Goal: Information Seeking & Learning: Learn about a topic

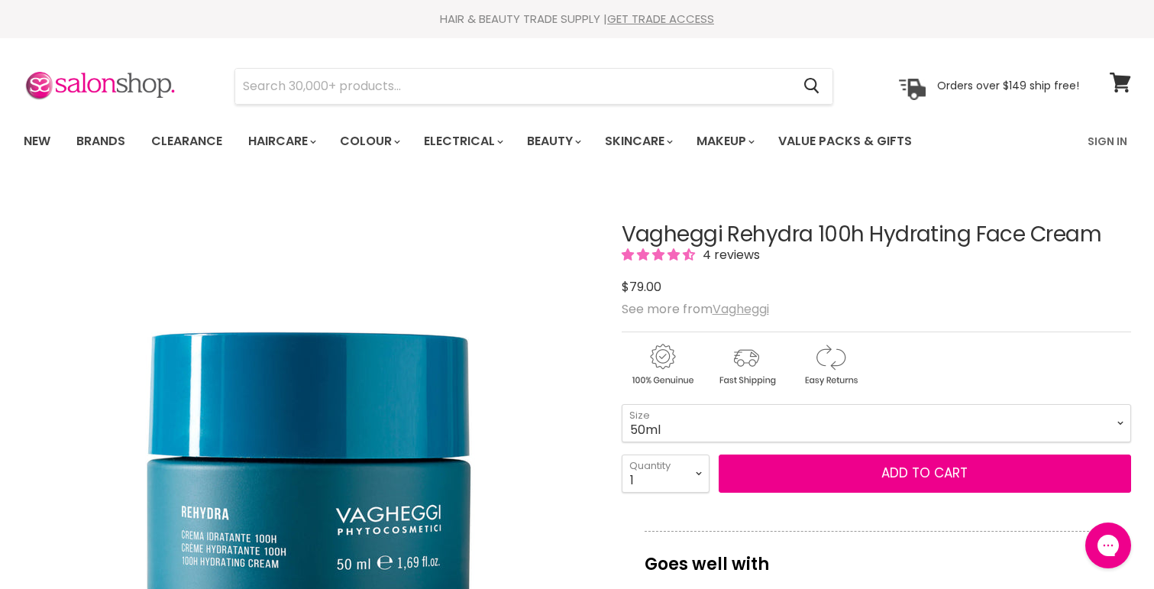
click at [743, 313] on u "Vagheggi" at bounding box center [741, 309] width 57 height 18
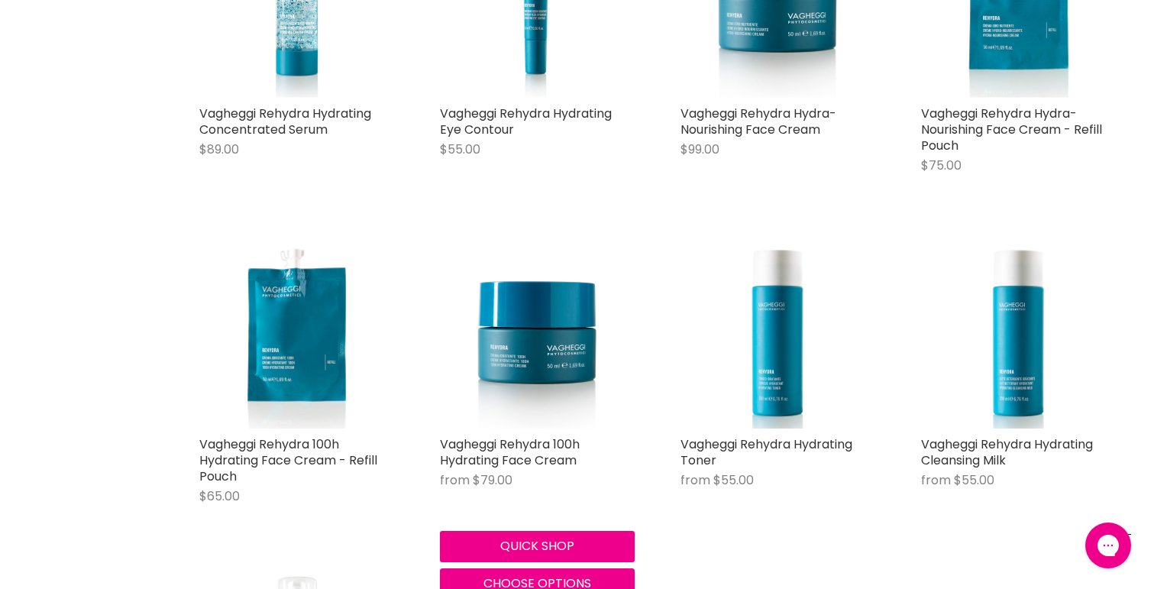
scroll to position [3181, 0]
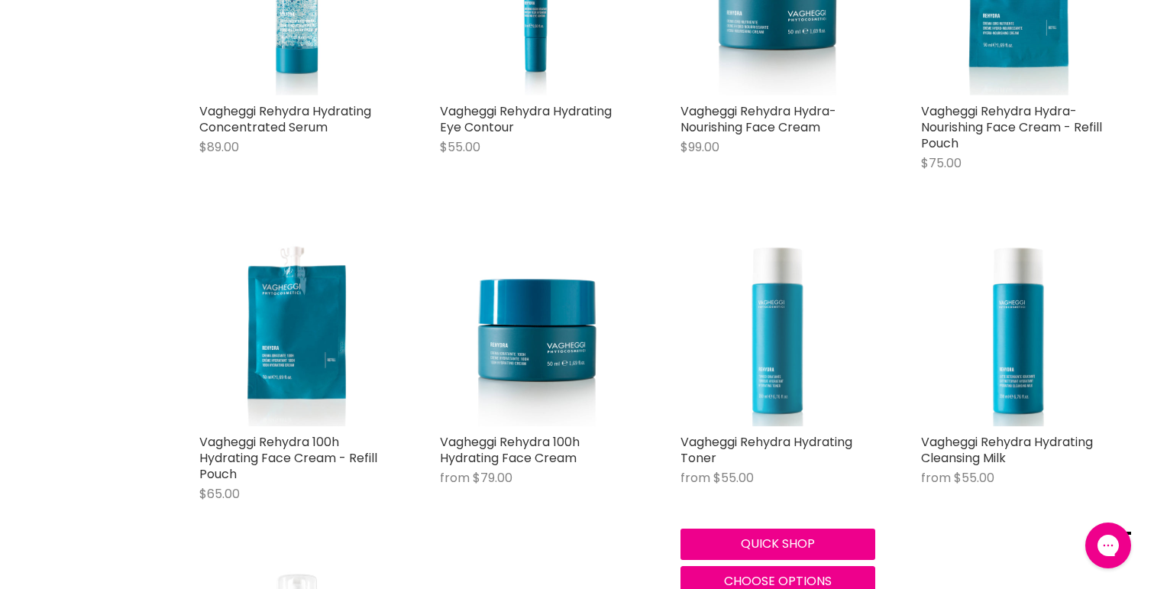
click at [768, 332] on img "Main content" at bounding box center [778, 328] width 195 height 195
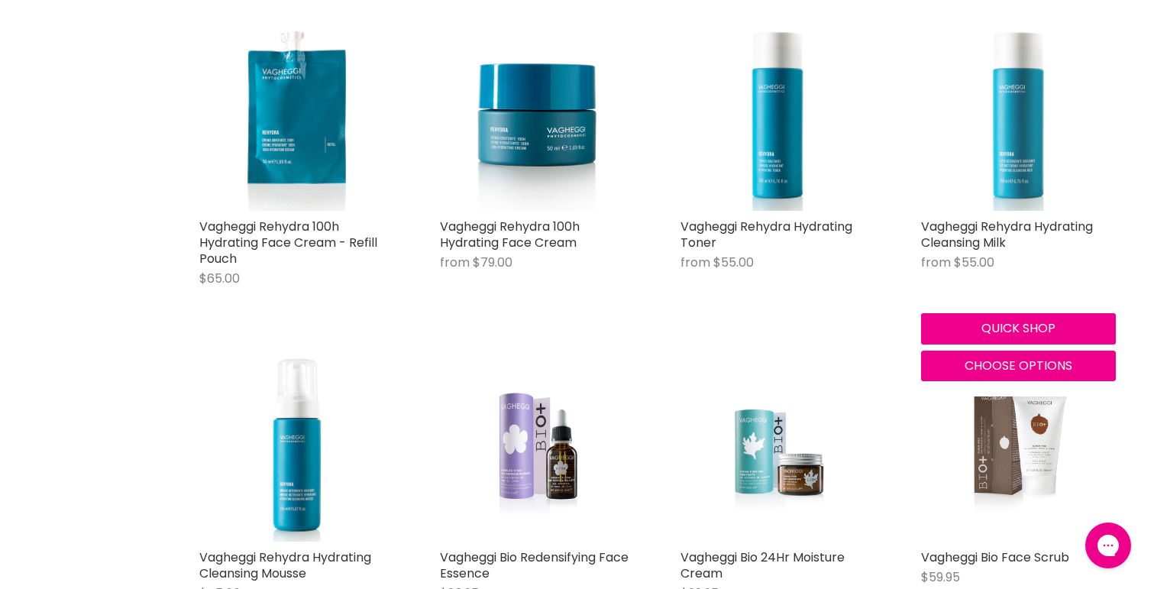
click at [1031, 153] on img "Main content" at bounding box center [1018, 113] width 195 height 195
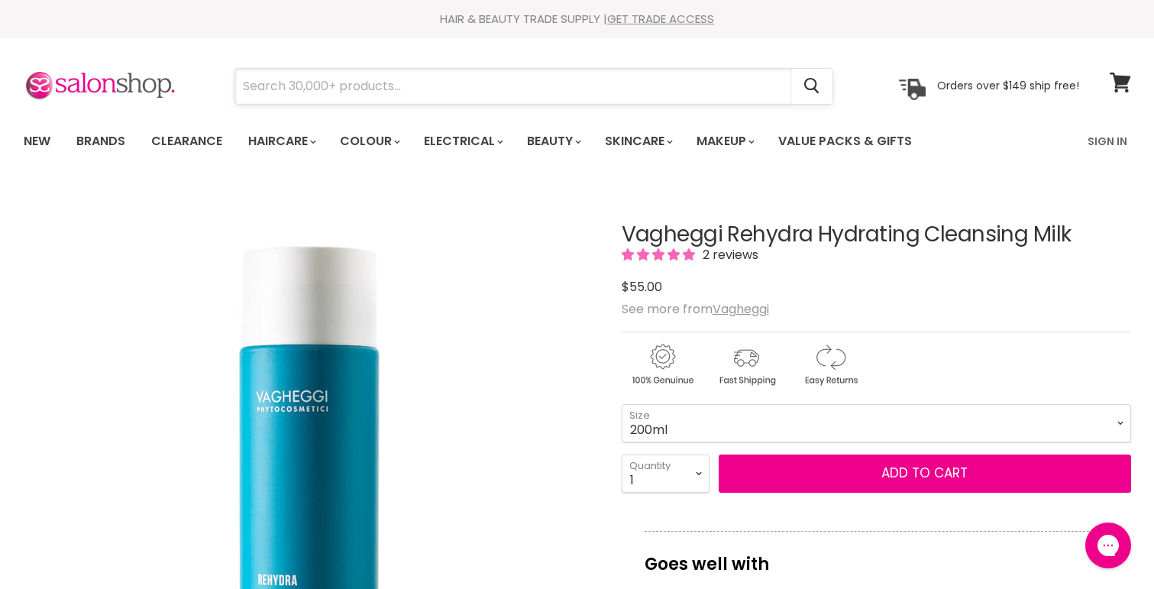
click at [433, 77] on input "Search" at bounding box center [513, 86] width 557 height 35
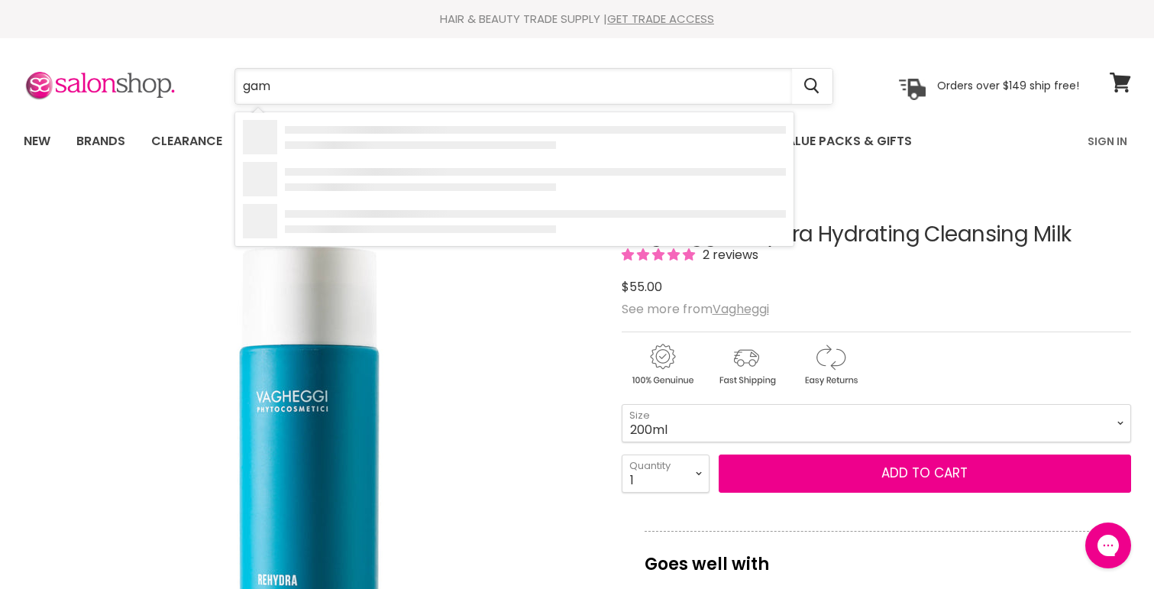
type input "gama"
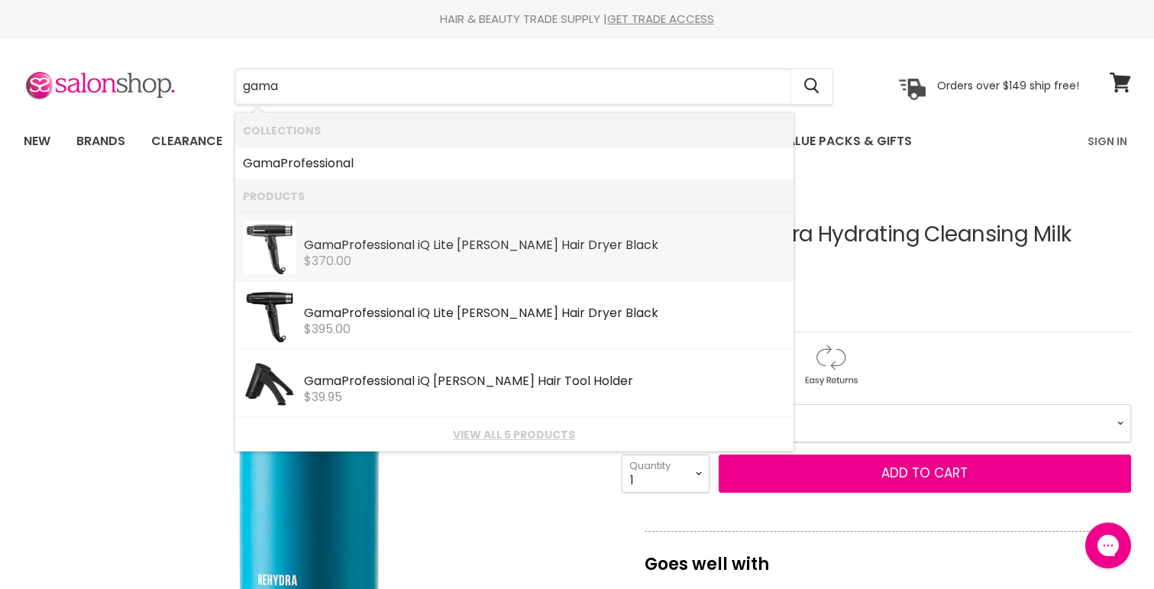
click at [461, 243] on div "Gama Professional iQ Lite Perfetto Hair Dryer Black" at bounding box center [545, 246] width 482 height 16
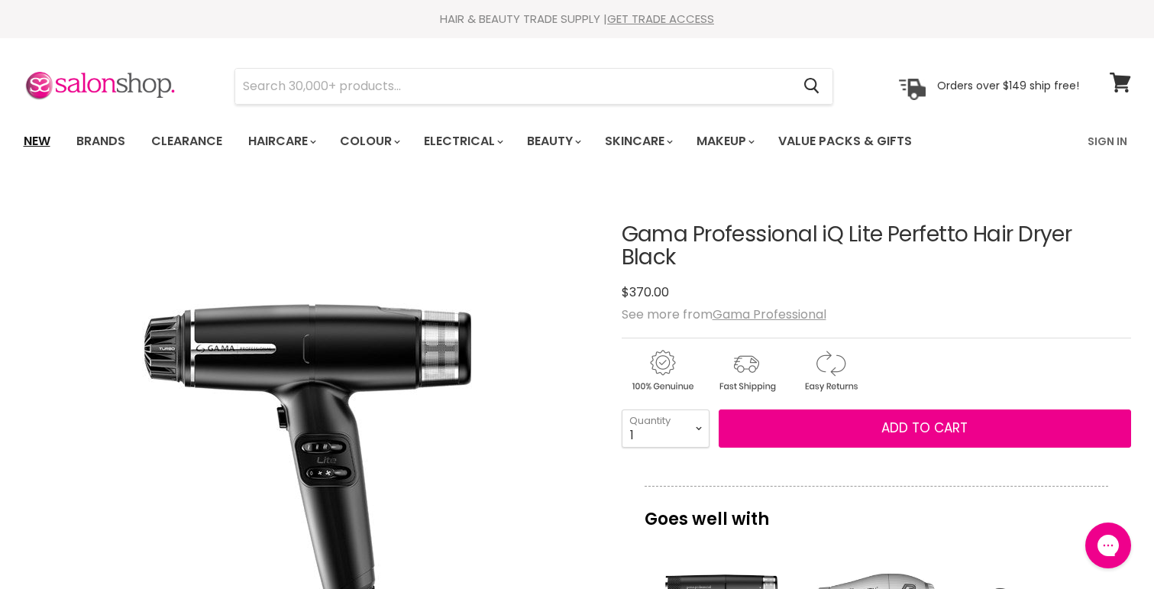
click at [43, 132] on link "New" at bounding box center [37, 141] width 50 height 32
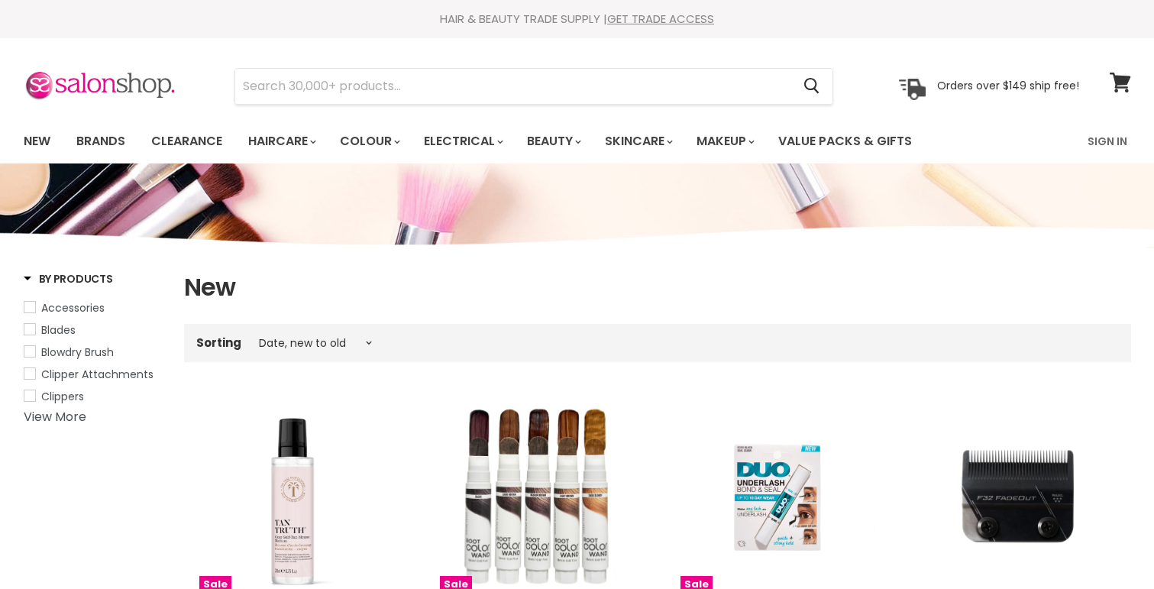
select select "created-descending"
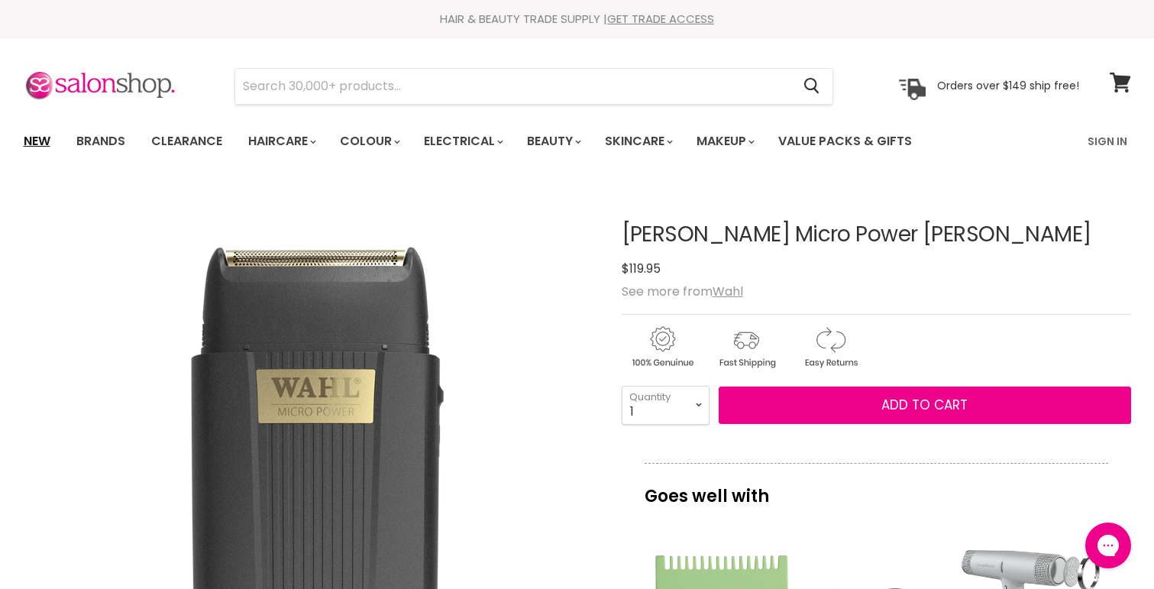
click at [40, 141] on link "New" at bounding box center [37, 141] width 50 height 32
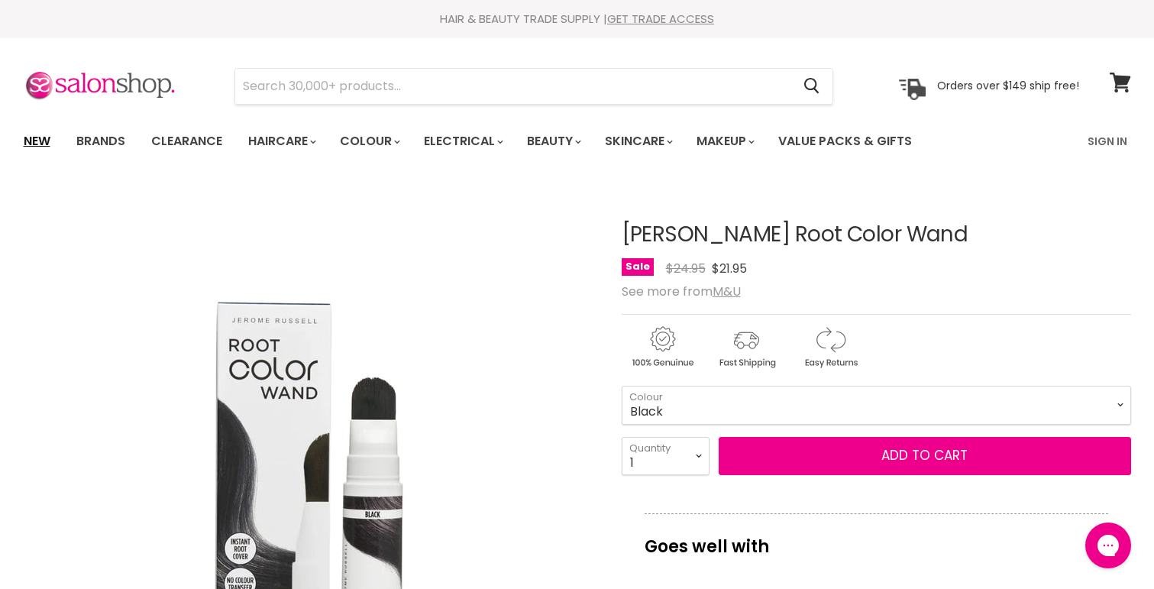
click at [33, 144] on link "New" at bounding box center [37, 141] width 50 height 32
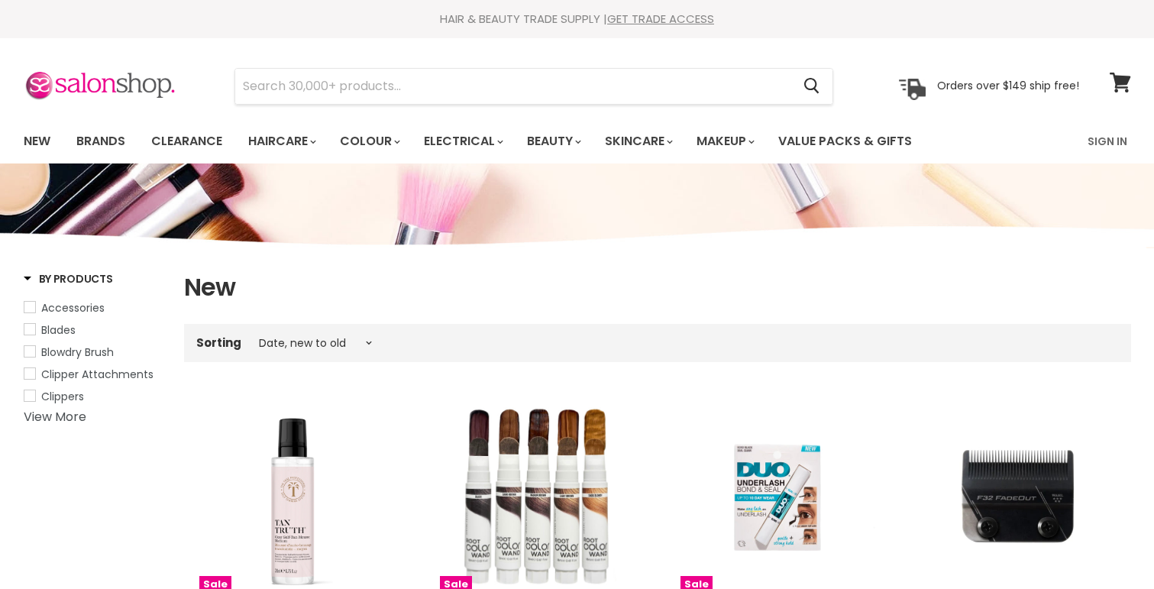
select select "created-descending"
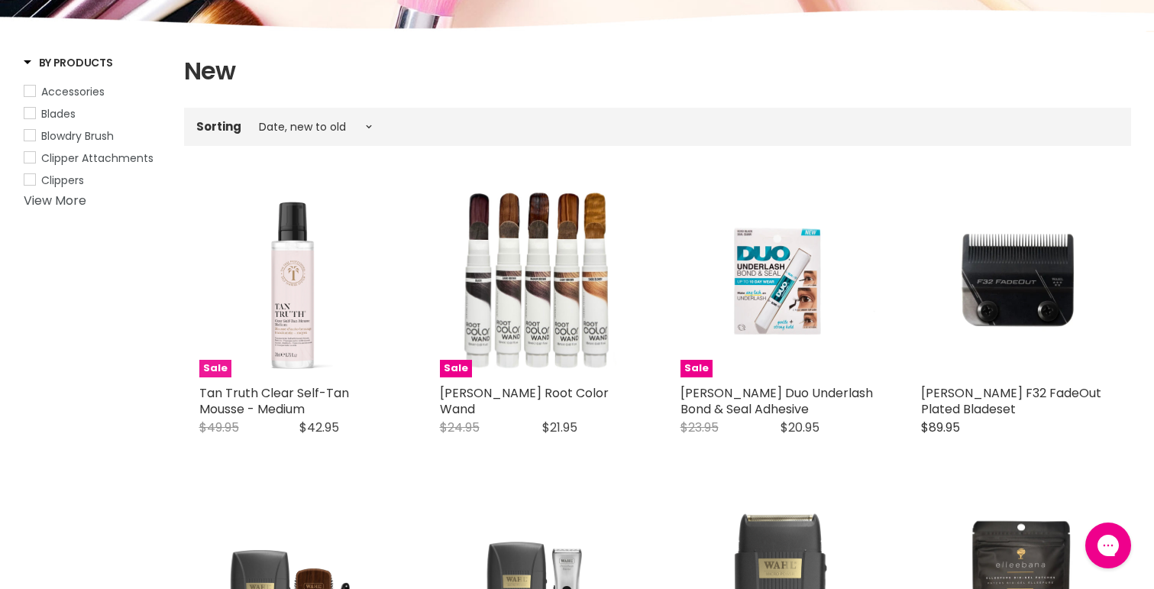
scroll to position [152, 0]
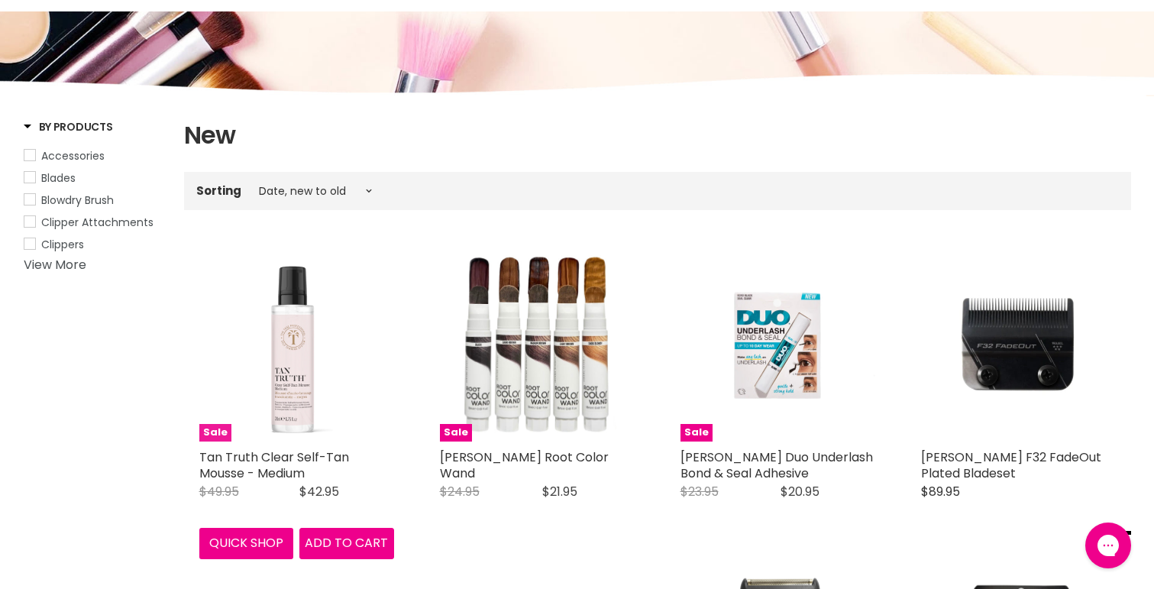
click at [290, 327] on img "Main content" at bounding box center [296, 344] width 130 height 195
